Goal: Transaction & Acquisition: Purchase product/service

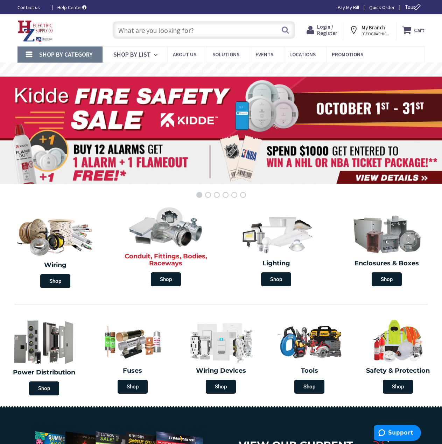
click at [173, 233] on img at bounding box center [166, 226] width 80 height 47
click at [163, 279] on span "Shop" at bounding box center [166, 280] width 30 height 14
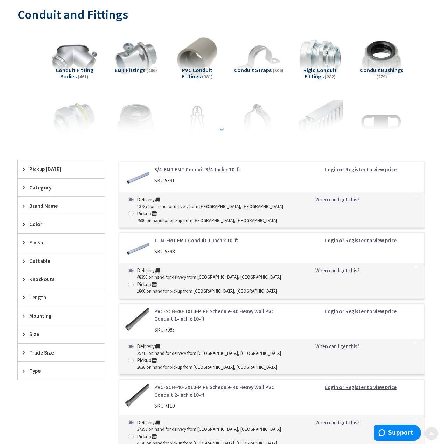
scroll to position [105, 0]
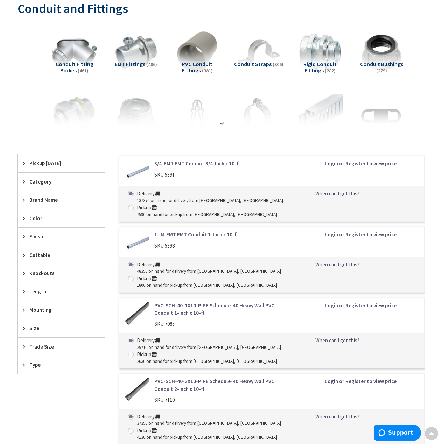
click at [36, 368] on span "Type" at bounding box center [57, 365] width 57 height 7
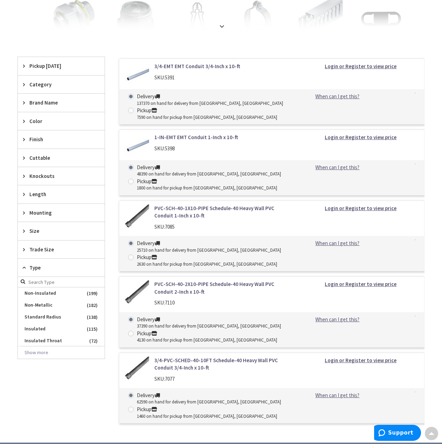
scroll to position [210, 0]
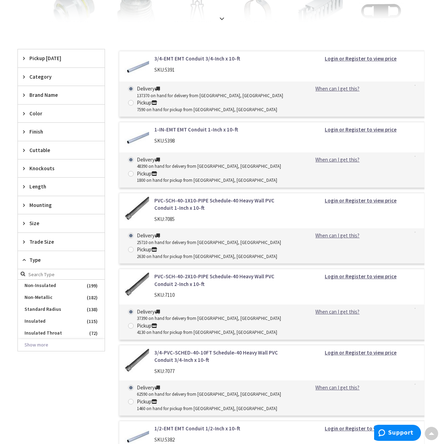
click at [49, 260] on span "Type" at bounding box center [57, 260] width 57 height 7
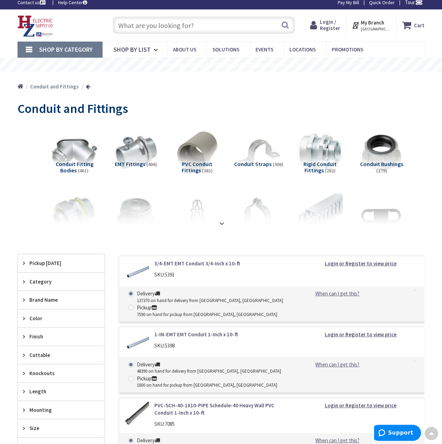
scroll to position [0, 0]
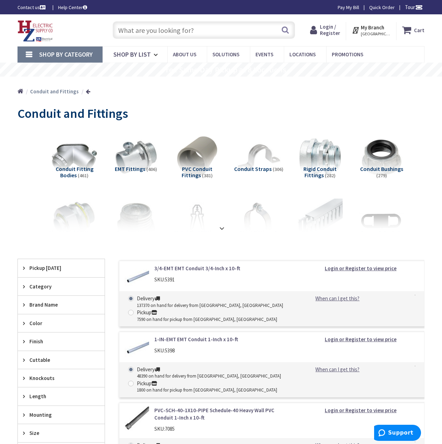
click at [182, 25] on input "text" at bounding box center [204, 29] width 182 height 17
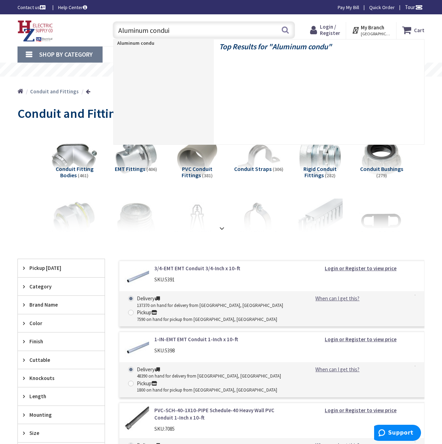
type input "Aluminum conduit"
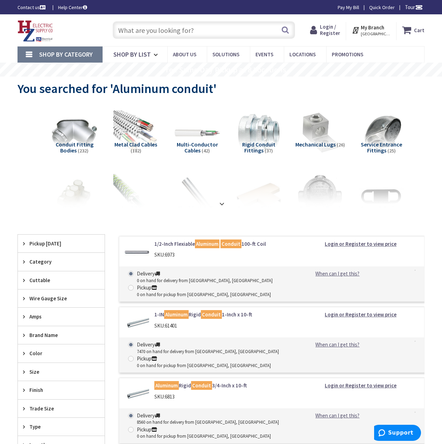
click at [378, 29] on strong "My Branch" at bounding box center [372, 27] width 23 height 7
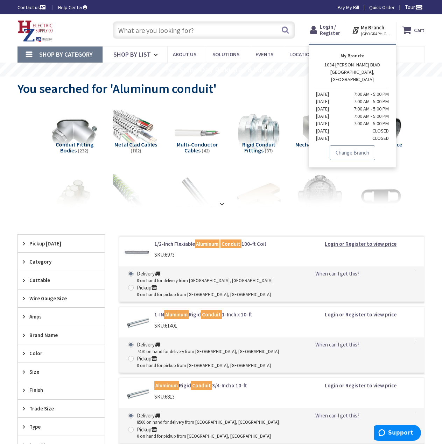
click at [355, 149] on link "Change Branch" at bounding box center [352, 153] width 45 height 15
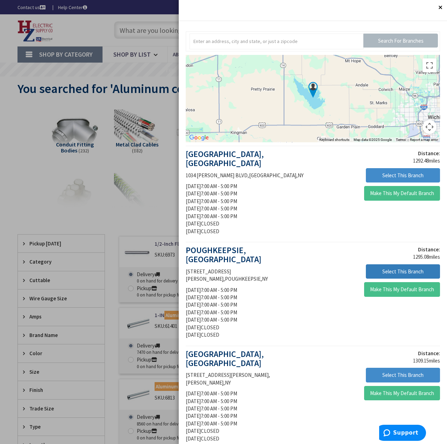
click at [393, 265] on button "Select This Branch" at bounding box center [403, 272] width 74 height 15
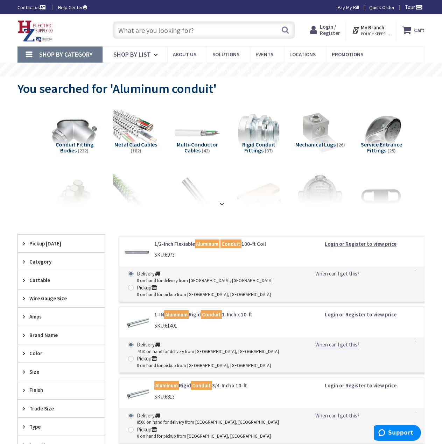
click at [321, 78] on div "You searched for 'Aluminum conduit'" at bounding box center [220, 90] width 407 height 26
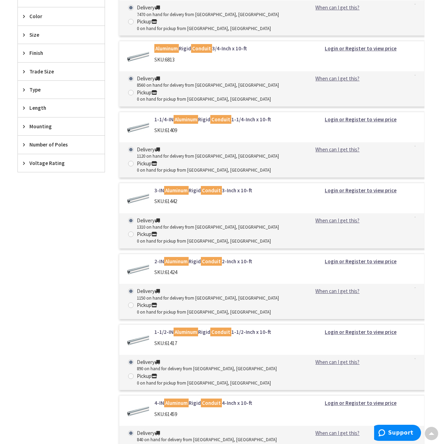
scroll to position [420, 0]
